Goal: Information Seeking & Learning: Learn about a topic

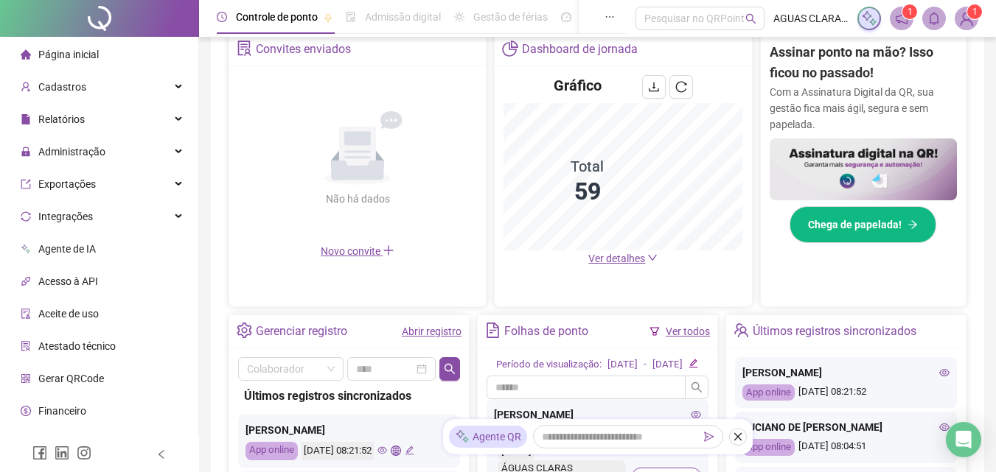
scroll to position [295, 0]
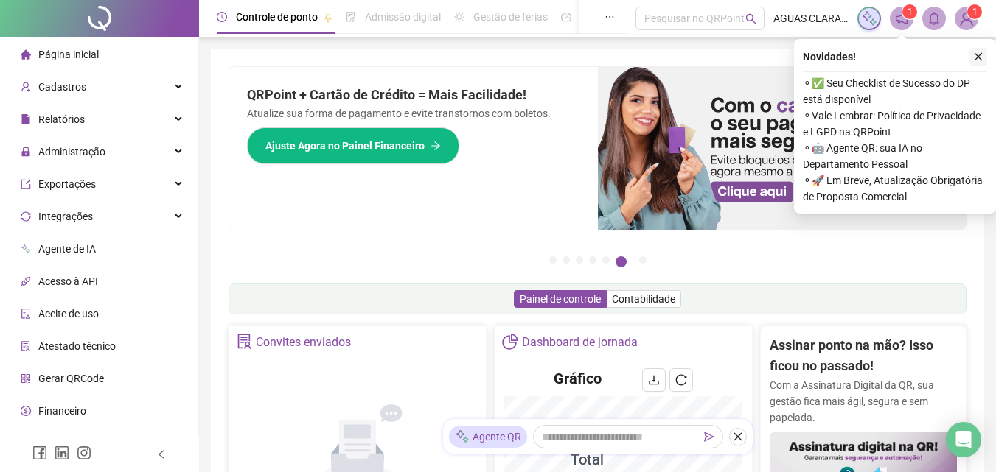
click at [978, 57] on icon "close" at bounding box center [978, 57] width 8 height 8
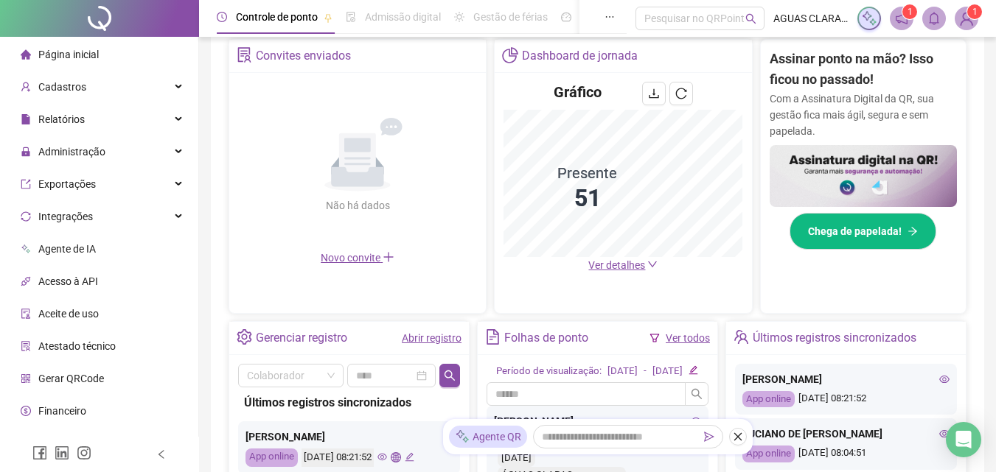
scroll to position [221, 0]
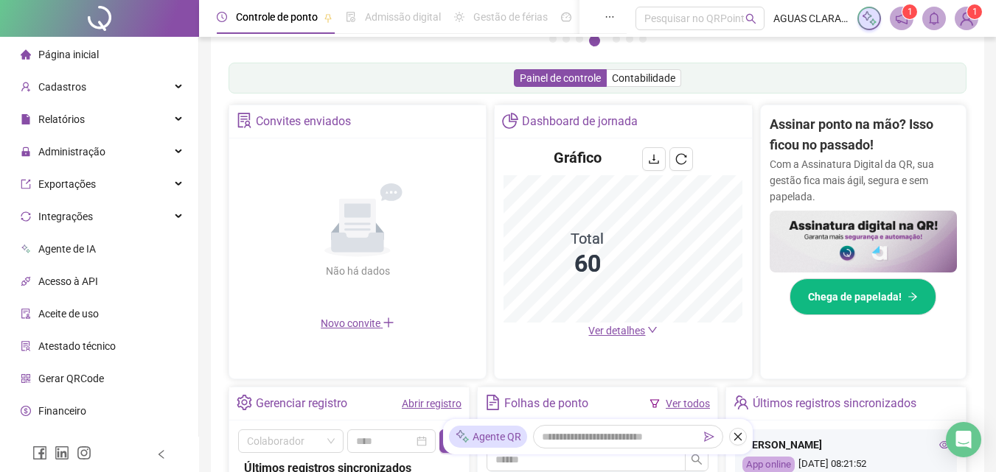
click at [625, 330] on span "Ver detalhes" at bounding box center [616, 331] width 57 height 12
